Goal: Find specific page/section: Find specific page/section

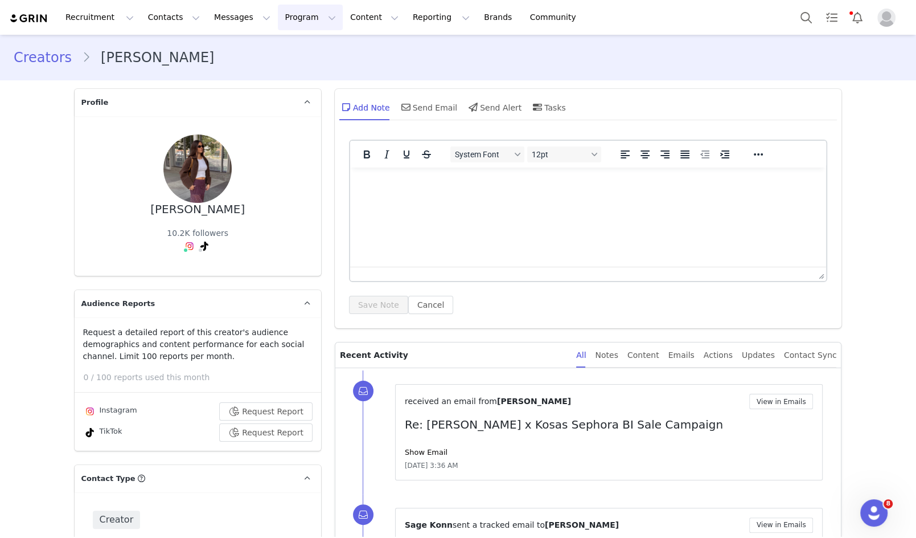
click at [281, 24] on button "Program Program" at bounding box center [310, 18] width 65 height 26
click at [306, 83] on link "Partnerships" at bounding box center [305, 92] width 90 height 21
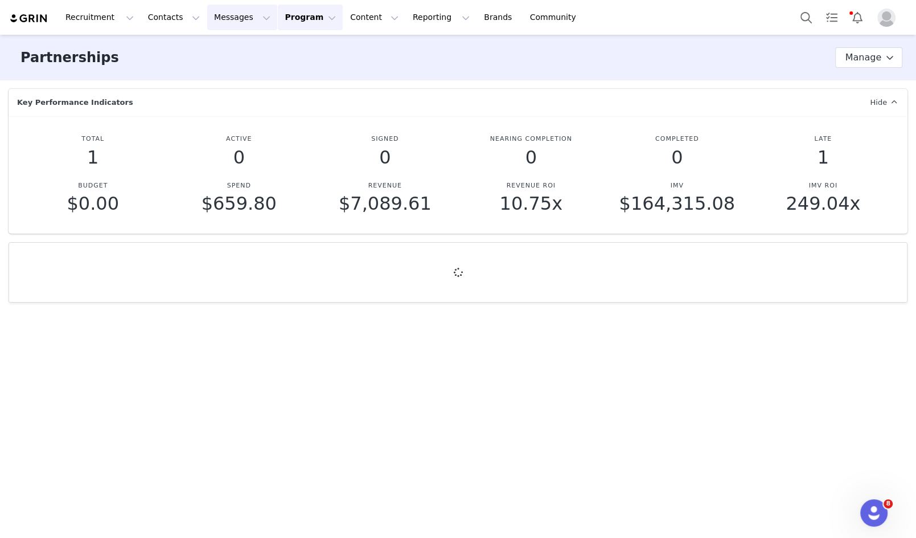
click at [225, 13] on button "Messages Messages" at bounding box center [242, 18] width 70 height 26
click at [284, 15] on button "Program Program" at bounding box center [310, 18] width 65 height 26
click at [293, 73] on p "Campaigns" at bounding box center [291, 71] width 44 height 12
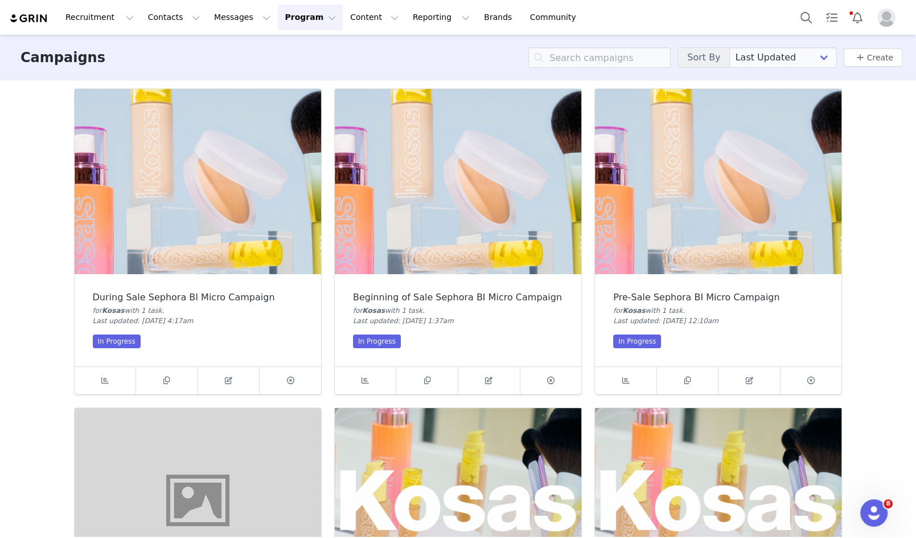
click at [728, 178] on img at bounding box center [718, 181] width 247 height 185
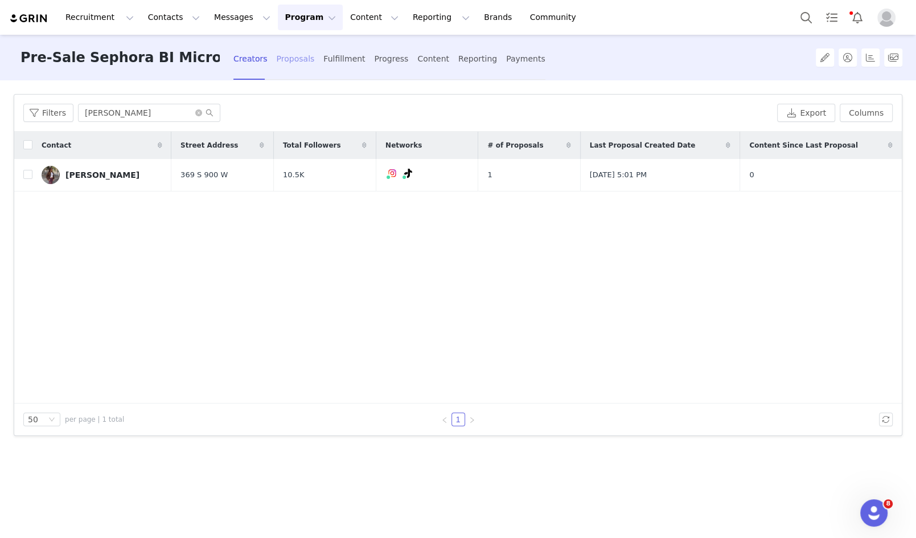
click at [299, 60] on div "Proposals" at bounding box center [296, 59] width 38 height 30
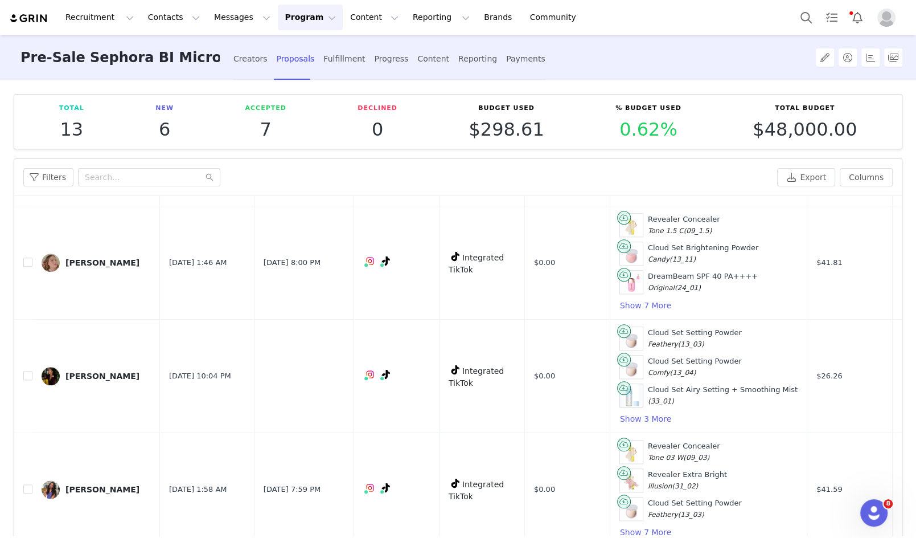
scroll to position [1113, 0]
